Goal: Task Accomplishment & Management: Manage account settings

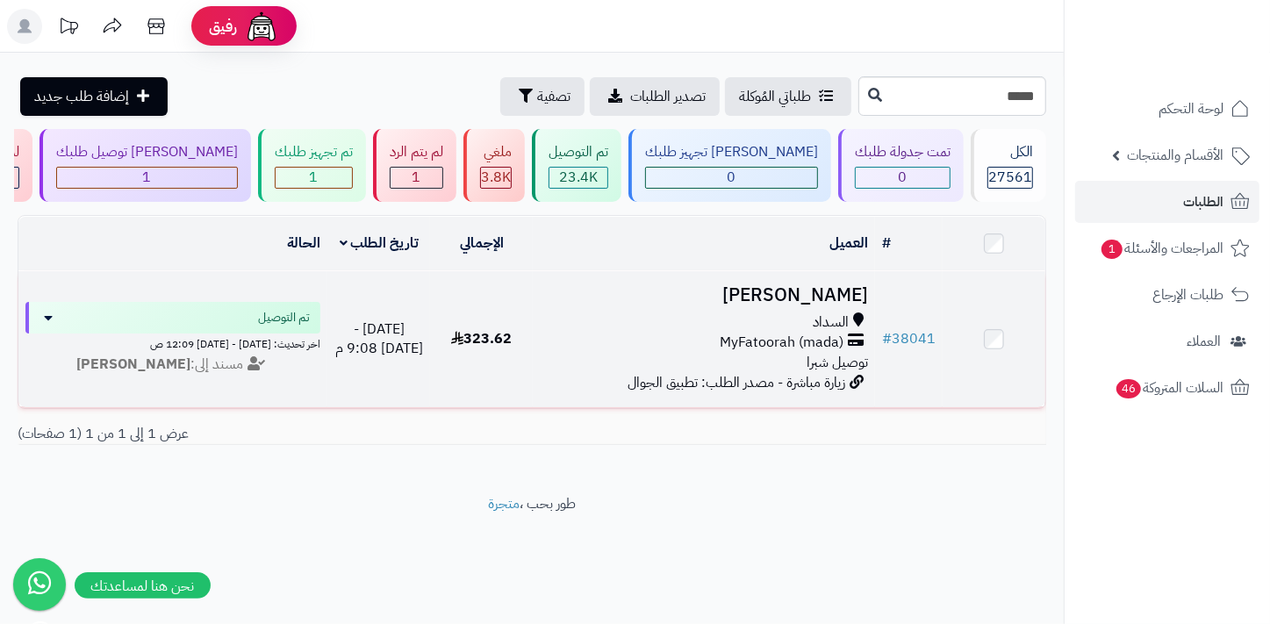
click at [813, 306] on h3 "[PERSON_NAME]" at bounding box center [704, 295] width 328 height 20
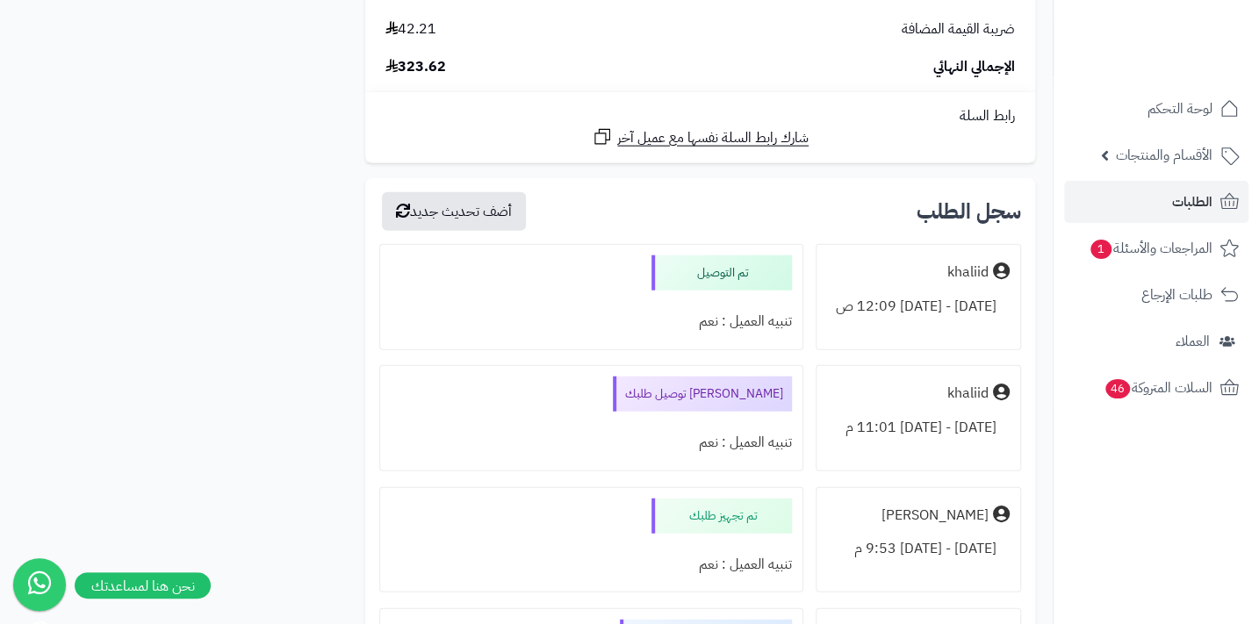
scroll to position [2155, 0]
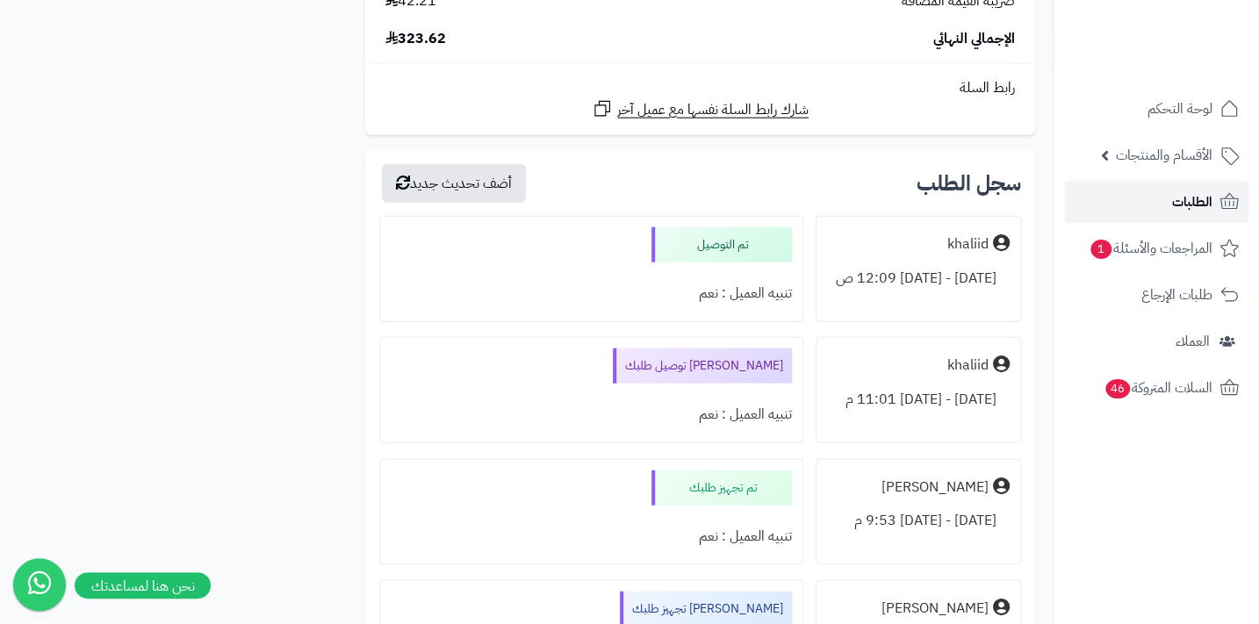
click at [1181, 198] on span "الطلبات" at bounding box center [1192, 202] width 40 height 25
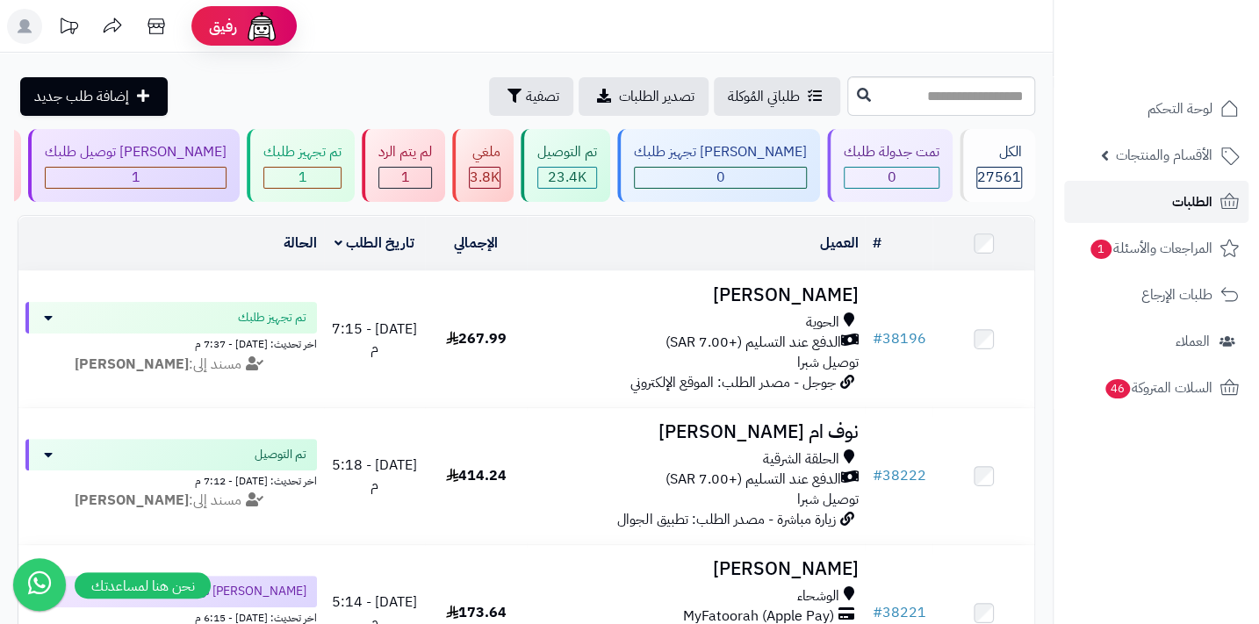
click at [1185, 197] on span "الطلبات" at bounding box center [1192, 202] width 40 height 25
click at [1169, 204] on link "الطلبات" at bounding box center [1156, 202] width 184 height 42
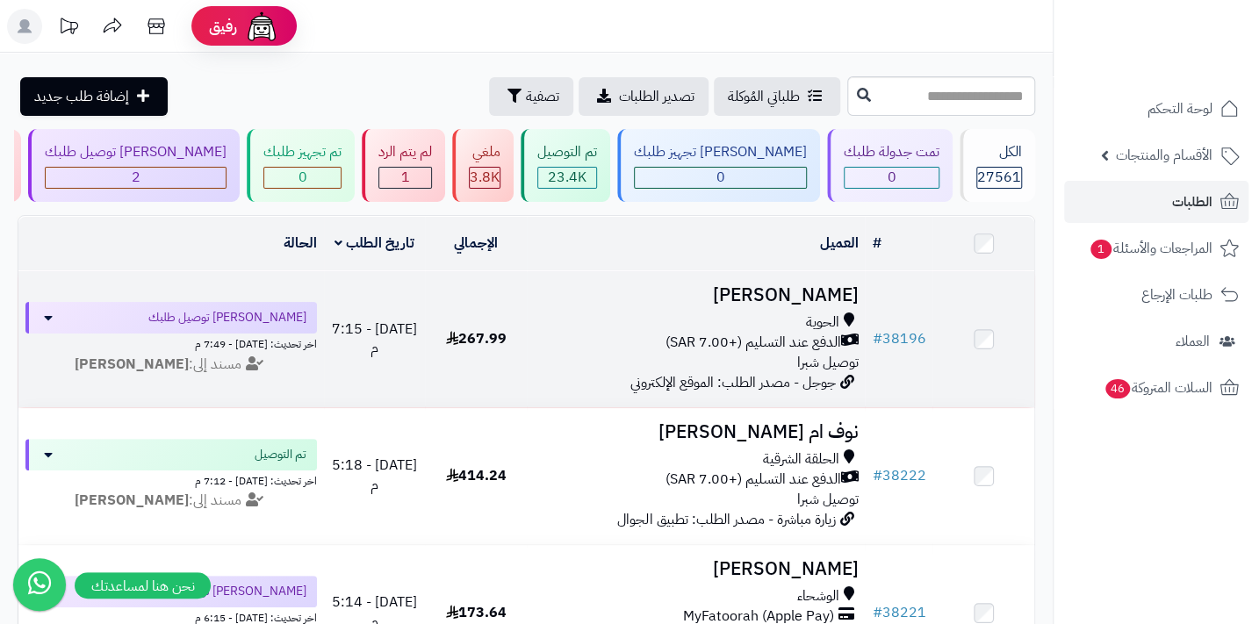
click at [759, 345] on span "الدفع عند التسليم (+7.00 SAR)" at bounding box center [753, 343] width 176 height 20
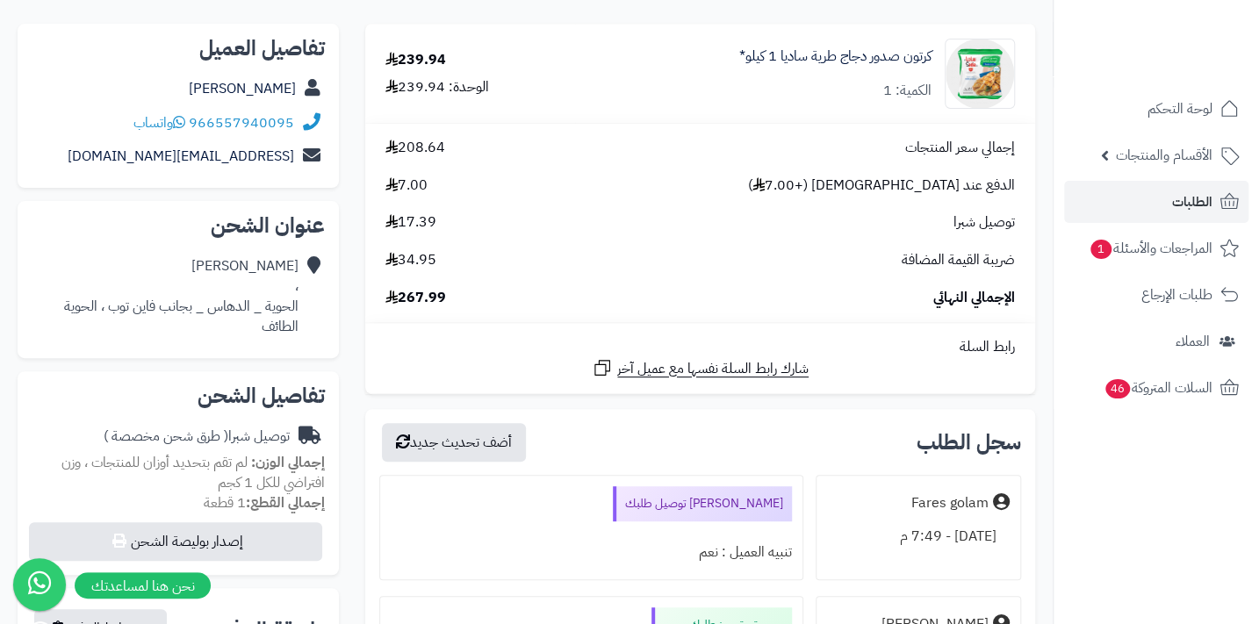
scroll to position [159, 0]
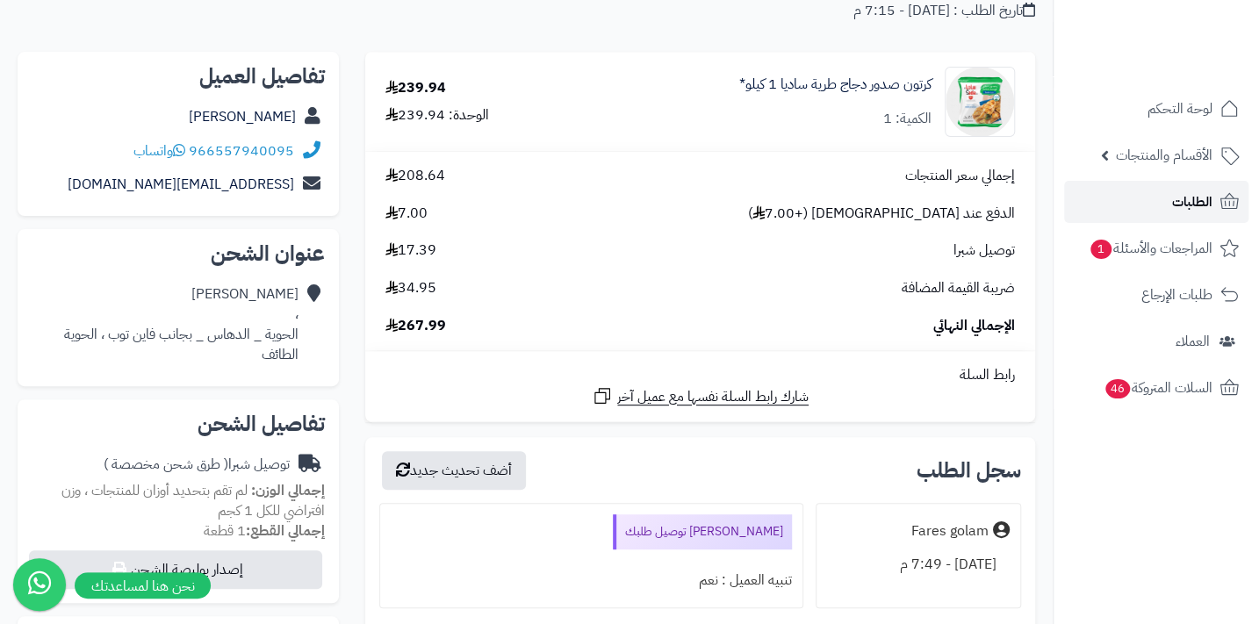
click at [1180, 185] on link "الطلبات" at bounding box center [1156, 202] width 184 height 42
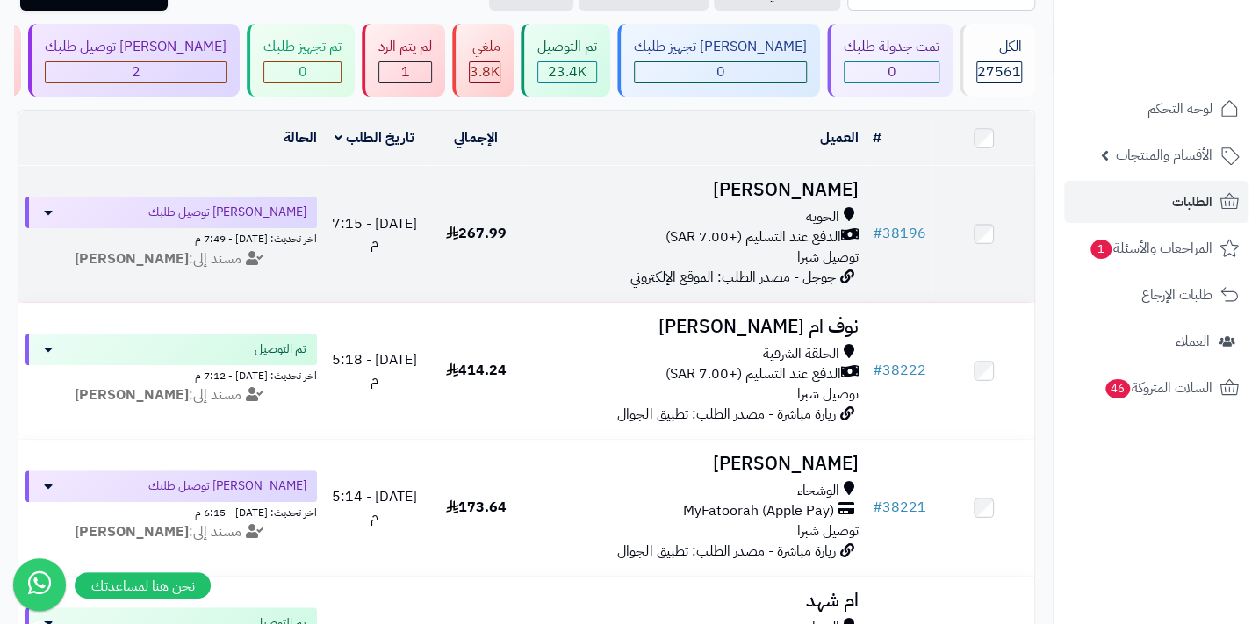
scroll to position [79, 0]
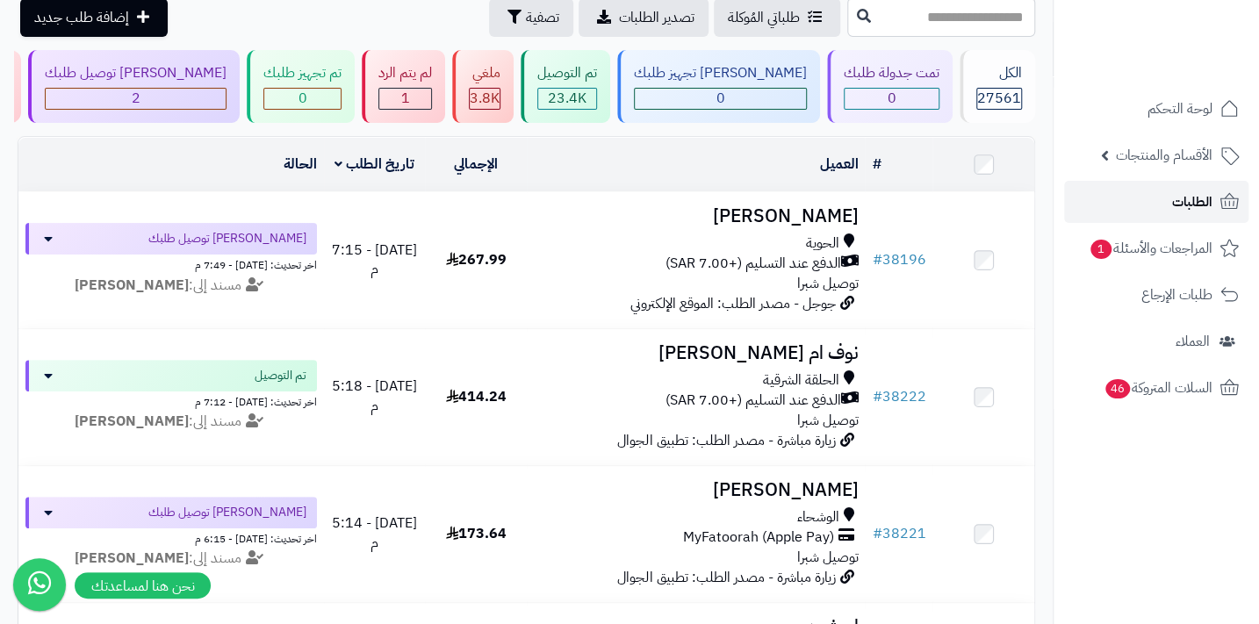
click at [1141, 201] on link "الطلبات" at bounding box center [1156, 202] width 184 height 42
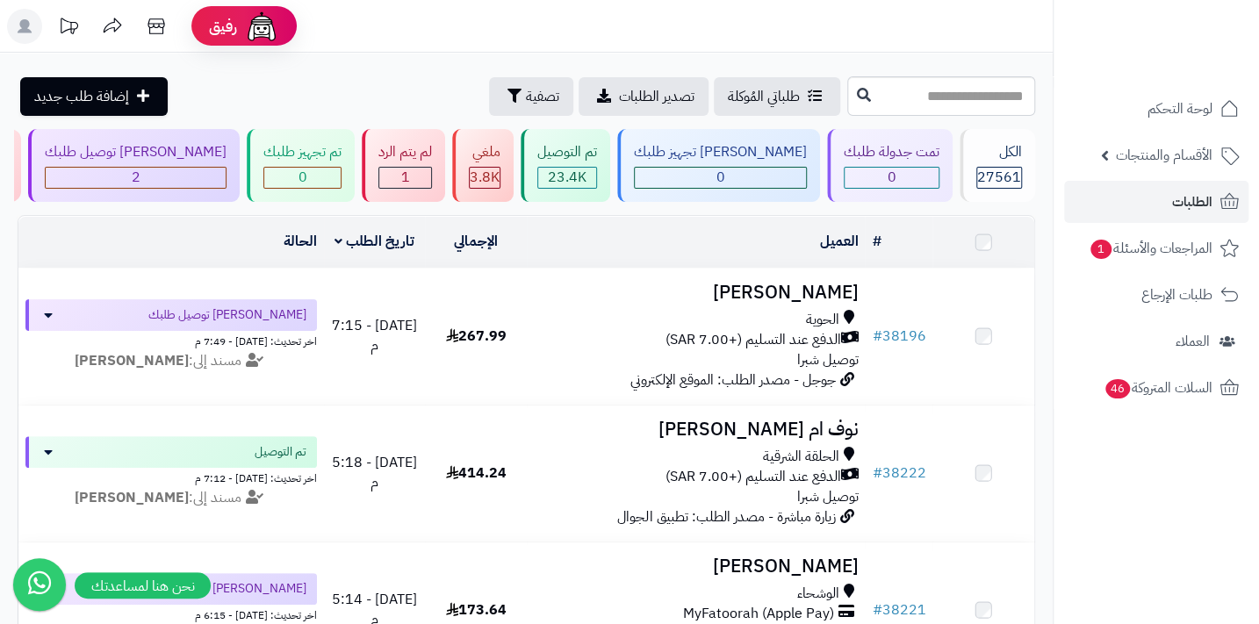
click at [766, 350] on span "الدفع عند التسليم (+7.00 SAR)" at bounding box center [753, 340] width 176 height 20
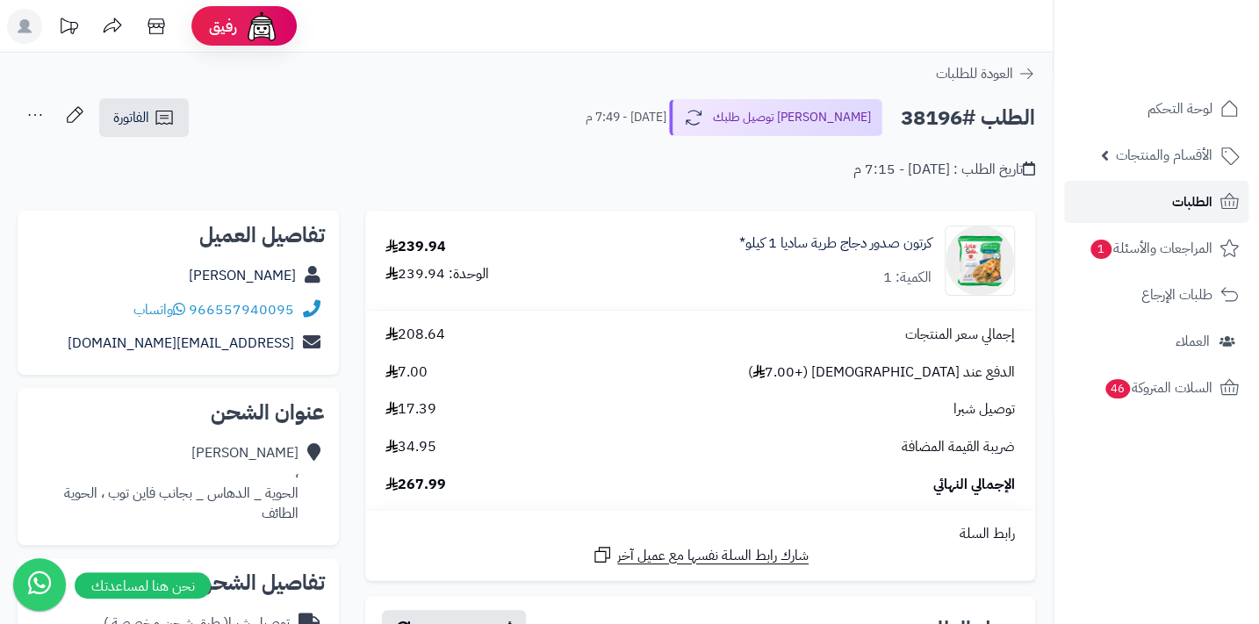
click at [1198, 198] on span "الطلبات" at bounding box center [1192, 202] width 40 height 25
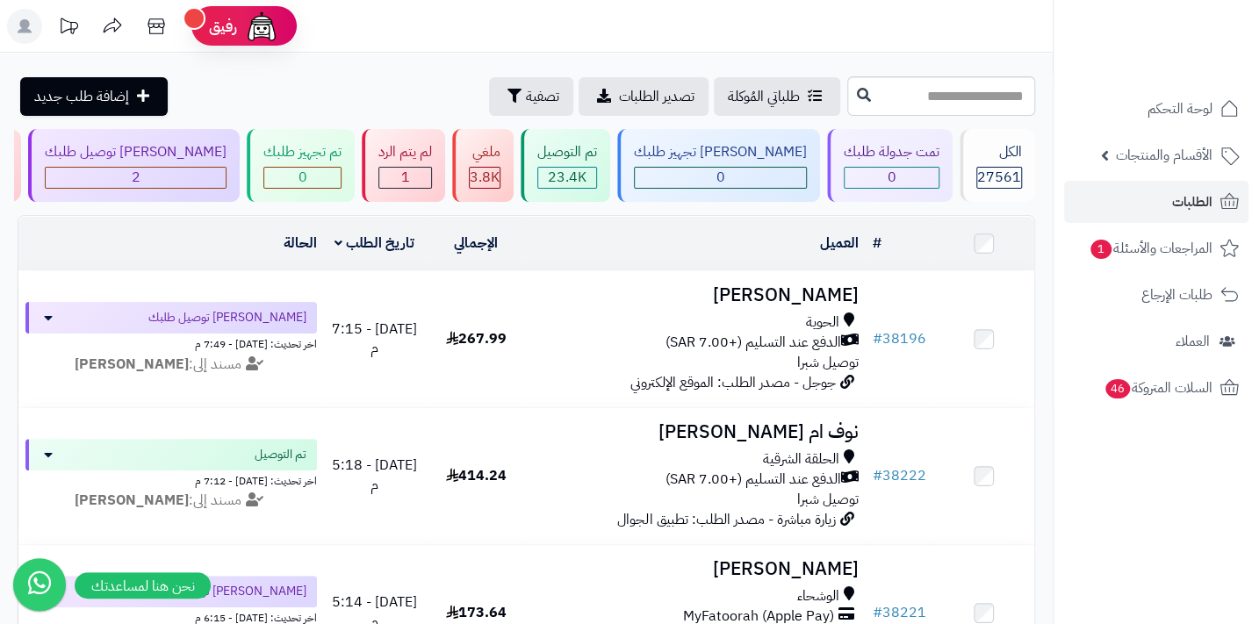
click at [972, 28] on header "رفيق ! الطلبات معالجة مكتمل إرجاع المنتجات العملاء المتواجدون الان 28347 عملاء …" at bounding box center [629, 26] width 1259 height 53
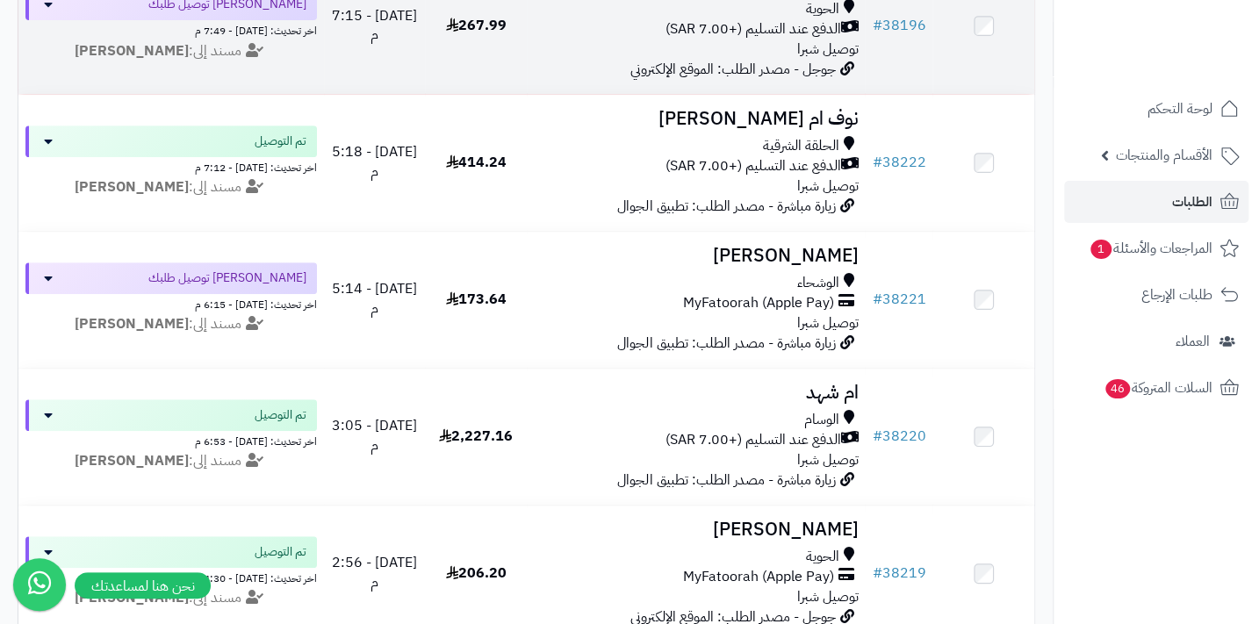
scroll to position [319, 0]
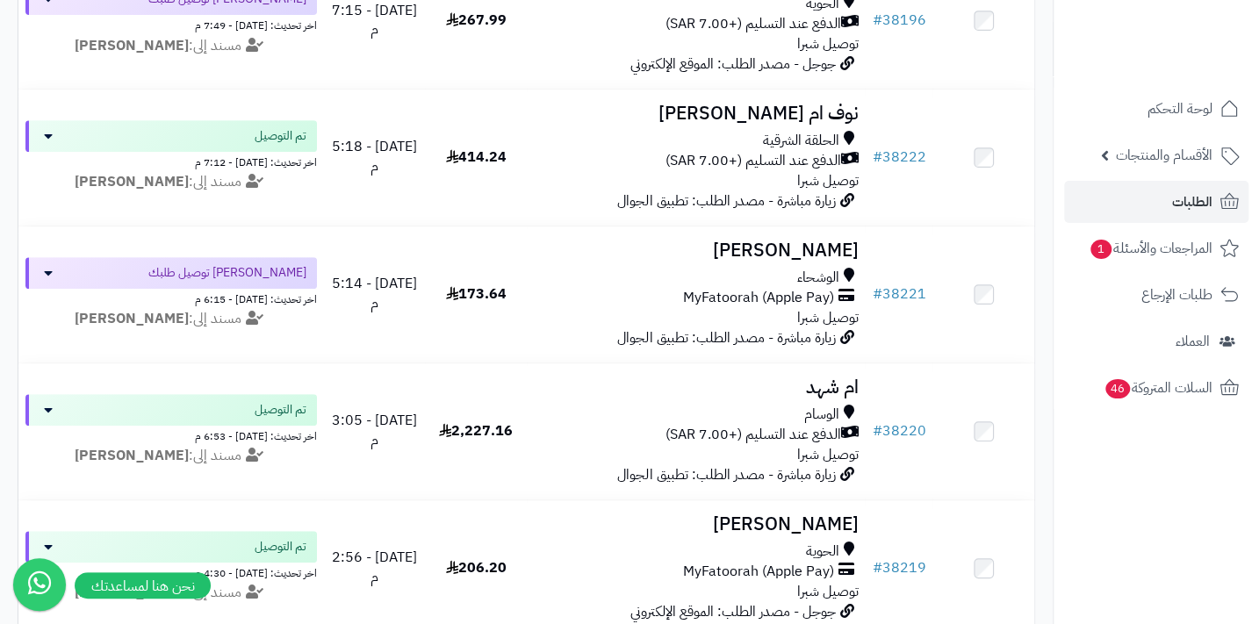
click at [1088, 430] on nav "لوحة التحكم الأقسام والمنتجات المنتجات الأقسام الماركات مواصفات المنتجات مواصفا…" at bounding box center [1156, 334] width 206 height 624
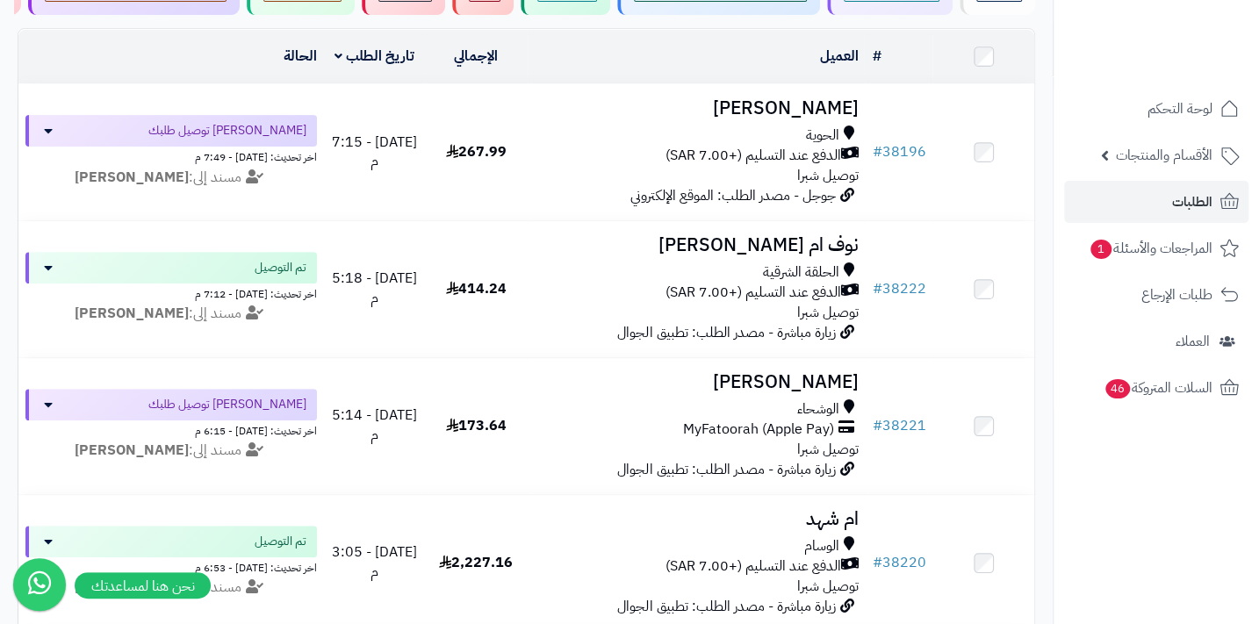
scroll to position [159, 0]
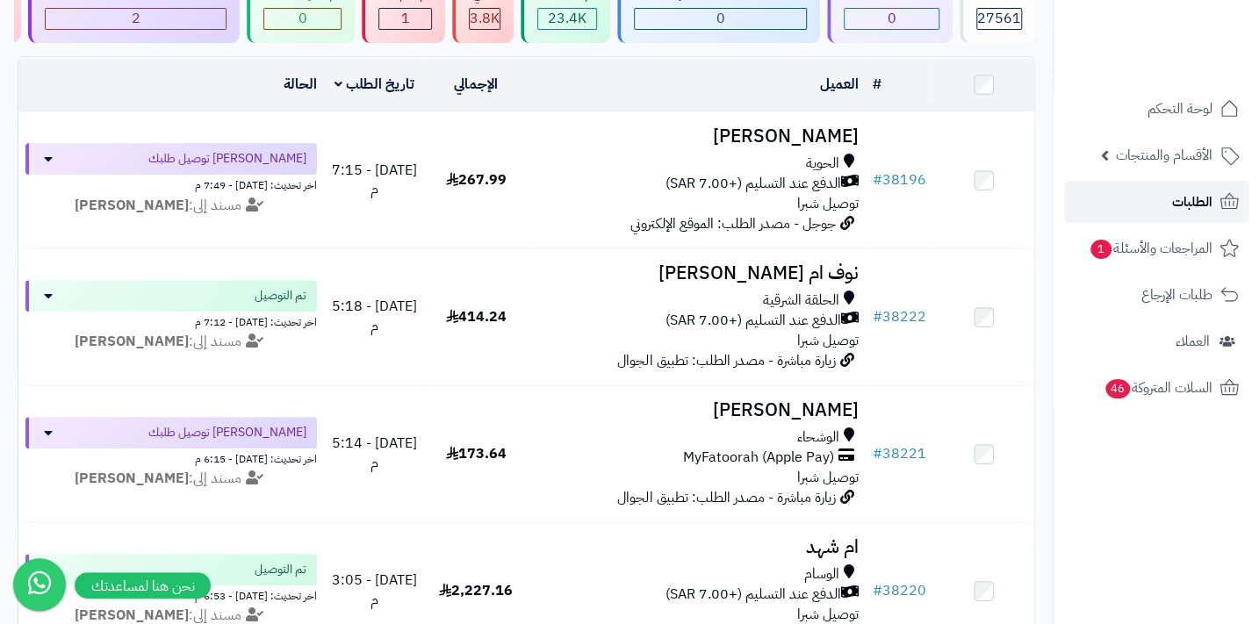
click at [1166, 205] on link "الطلبات" at bounding box center [1156, 202] width 184 height 42
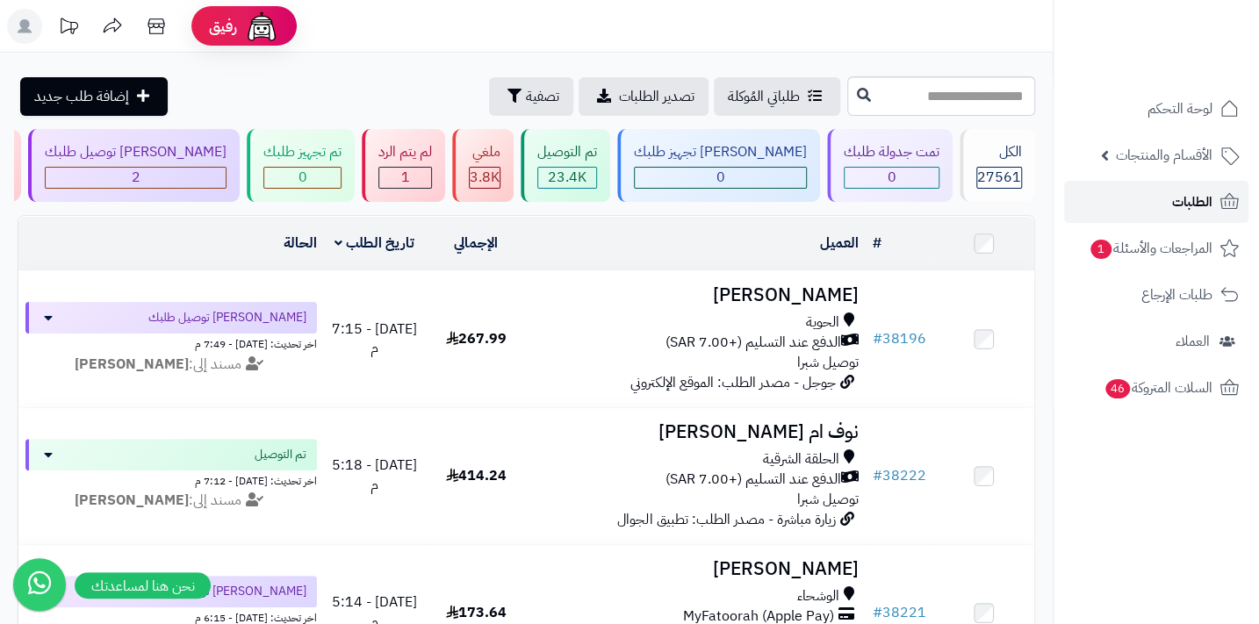
click at [1198, 202] on span "الطلبات" at bounding box center [1192, 202] width 40 height 25
click at [1190, 201] on span "الطلبات" at bounding box center [1192, 202] width 40 height 25
click at [1157, 206] on link "الطلبات" at bounding box center [1156, 202] width 184 height 42
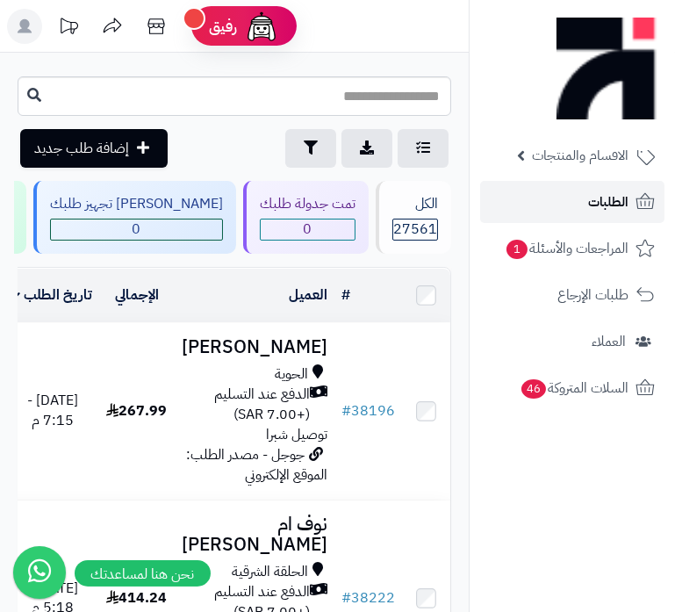
click at [558, 198] on link "الطلبات" at bounding box center [572, 202] width 184 height 42
click at [613, 201] on span "الطلبات" at bounding box center [608, 202] width 40 height 25
